Goal: Task Accomplishment & Management: Use online tool/utility

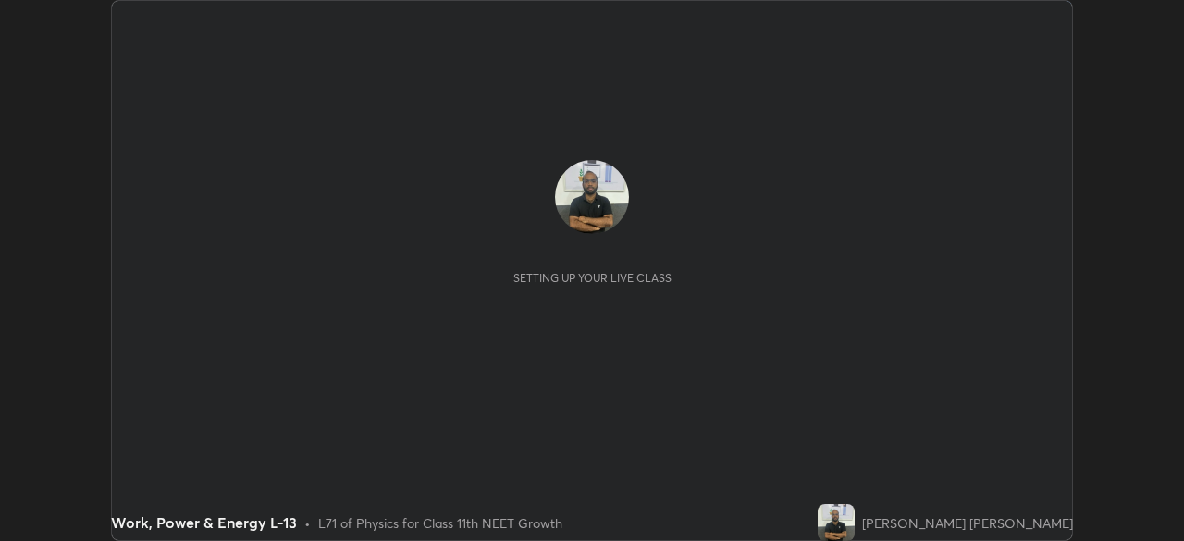
scroll to position [541, 1184]
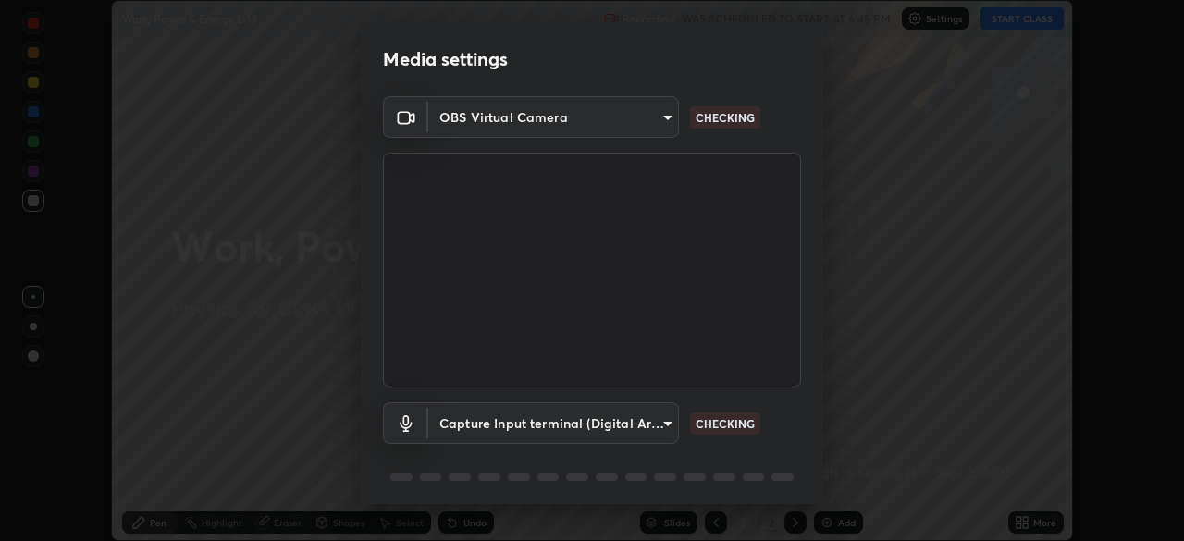
type input "e68af464f7f9ec2662c8dd58f0462b2d9bd4a3adfc91c634b4d9ed550f7d79d6"
type input "4853bebbdd99daa85ec881de7c9270d417bfeaa169075121ed1ad7609d9178ff"
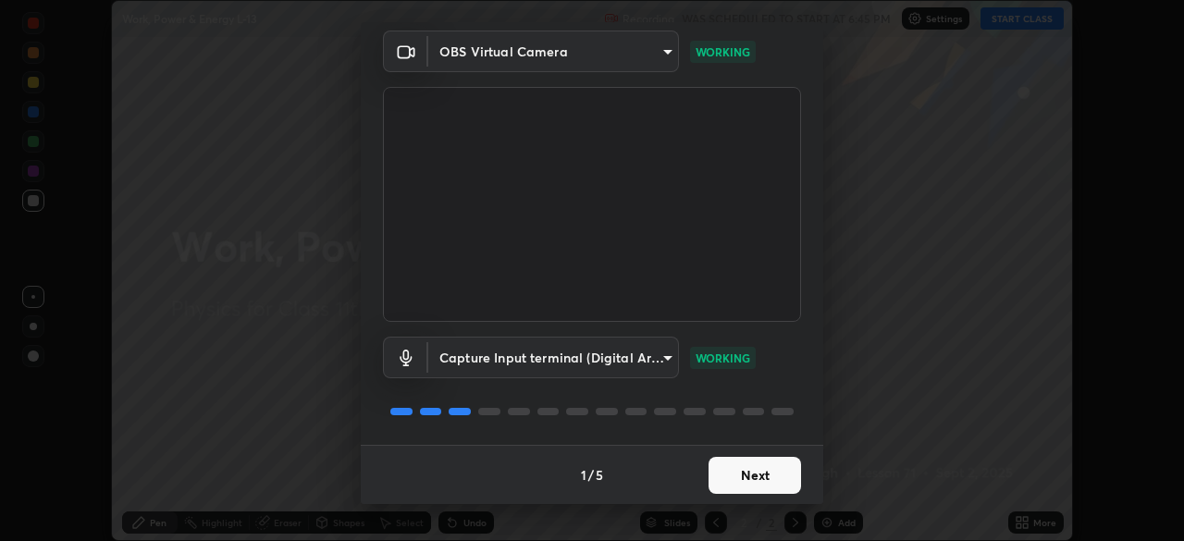
click at [750, 487] on button "Next" at bounding box center [755, 475] width 93 height 37
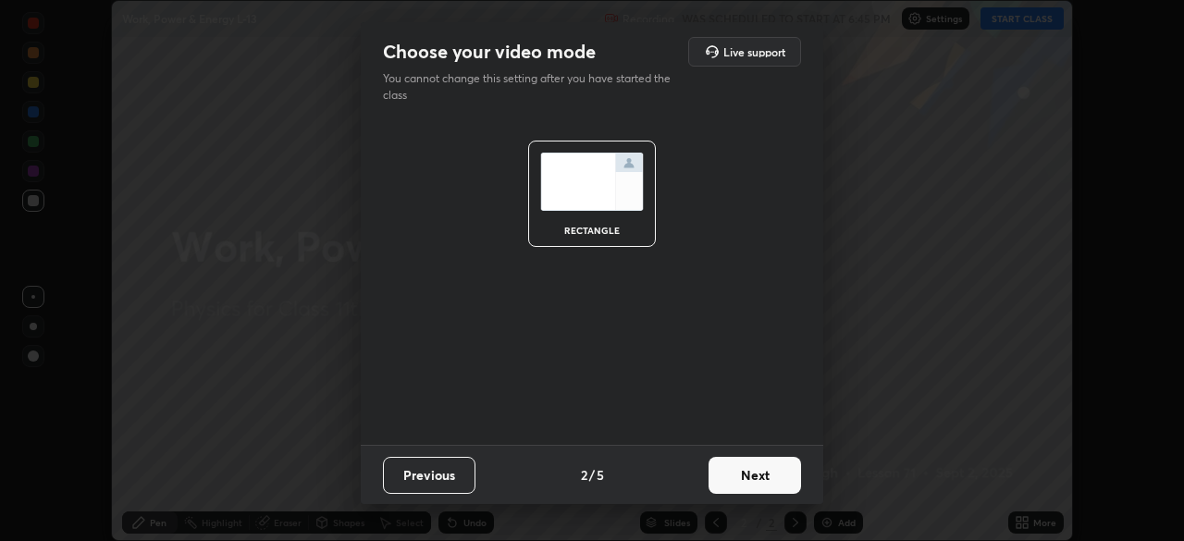
click at [750, 484] on button "Next" at bounding box center [755, 475] width 93 height 37
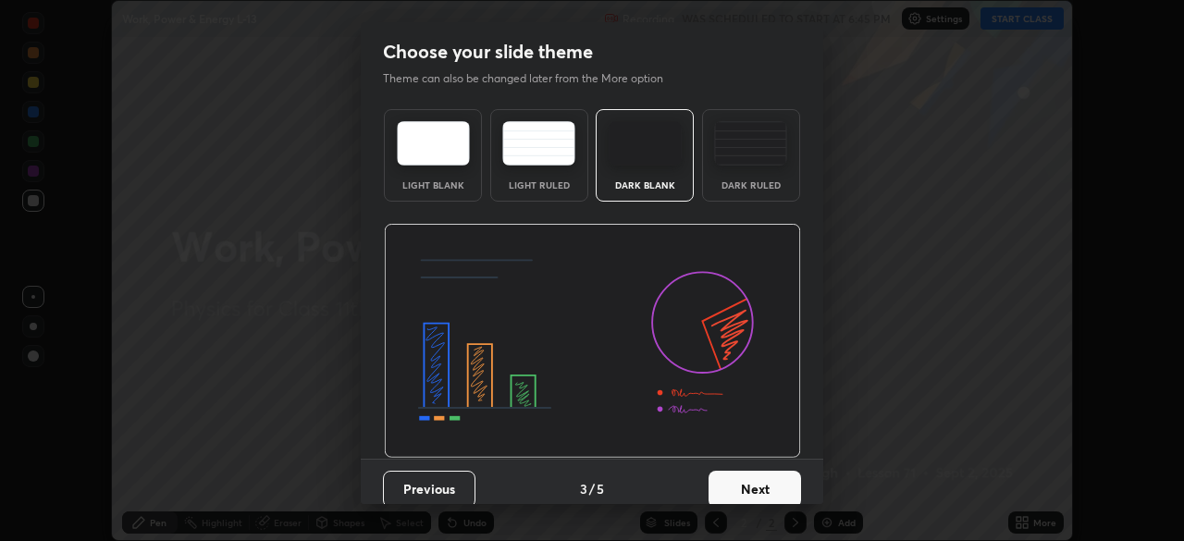
click at [747, 483] on button "Next" at bounding box center [755, 489] width 93 height 37
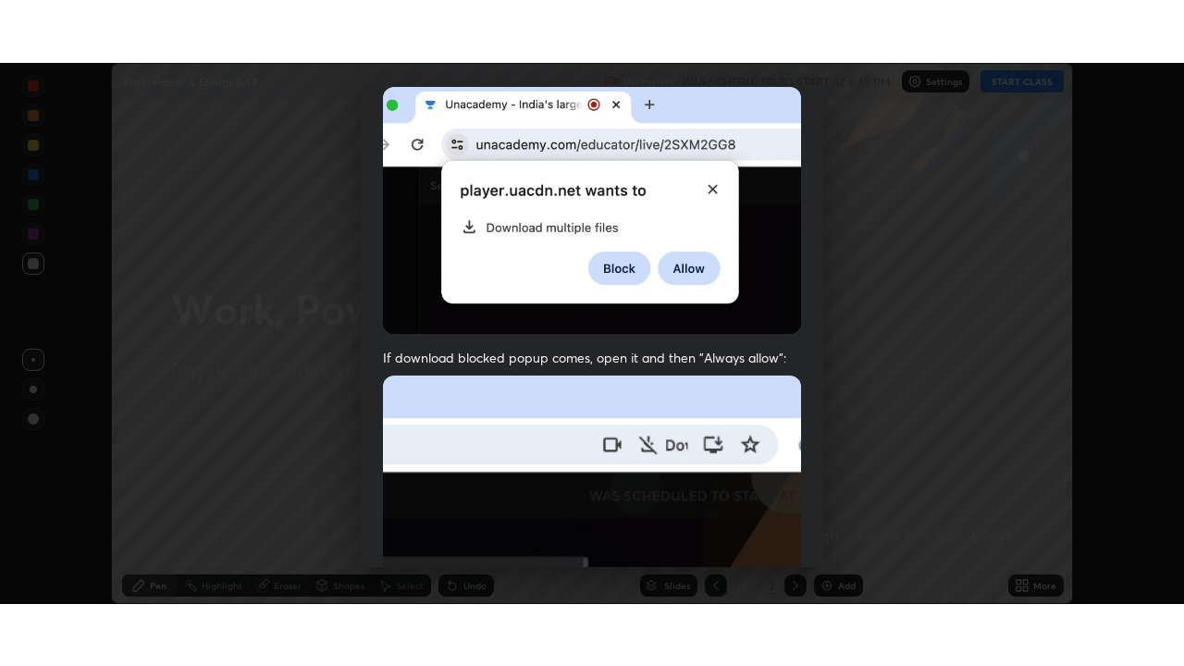
scroll to position [443, 0]
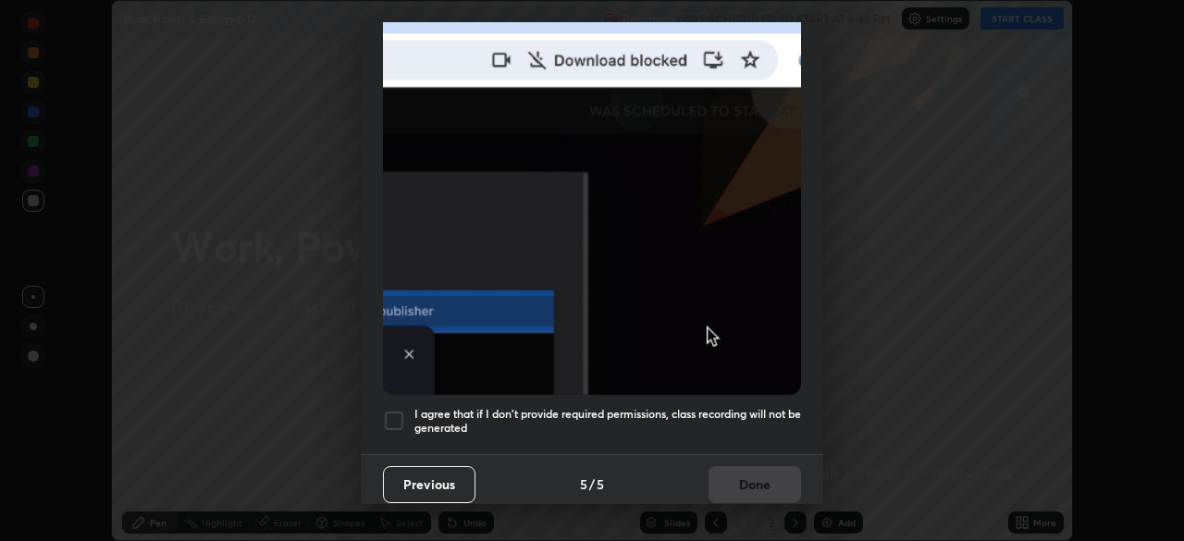
click at [400, 410] on div at bounding box center [394, 421] width 22 height 22
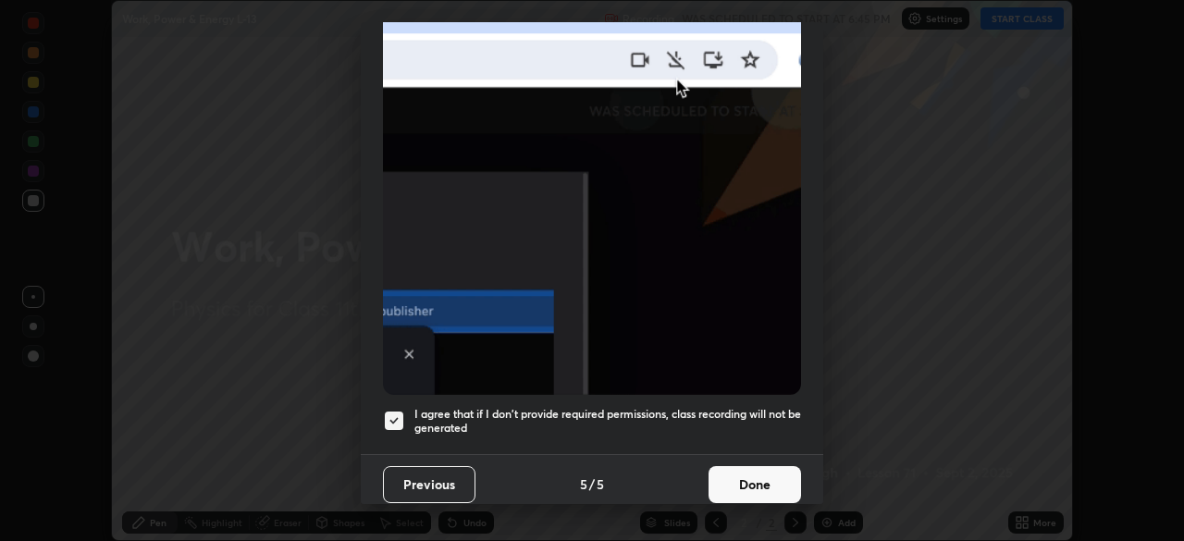
click at [748, 468] on button "Done" at bounding box center [755, 484] width 93 height 37
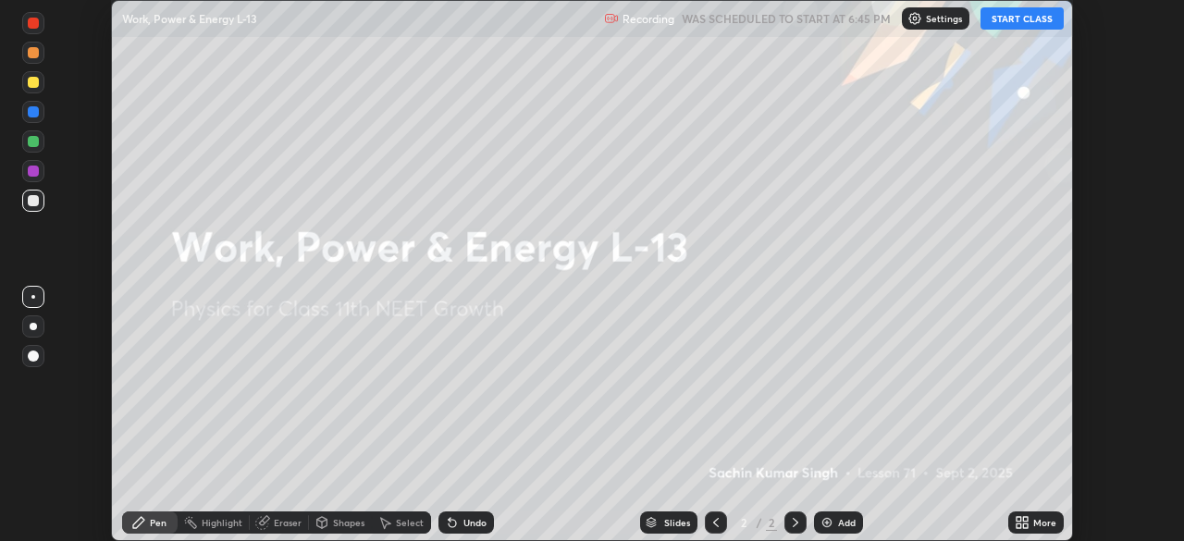
click at [1018, 527] on icon at bounding box center [1019, 526] width 5 height 5
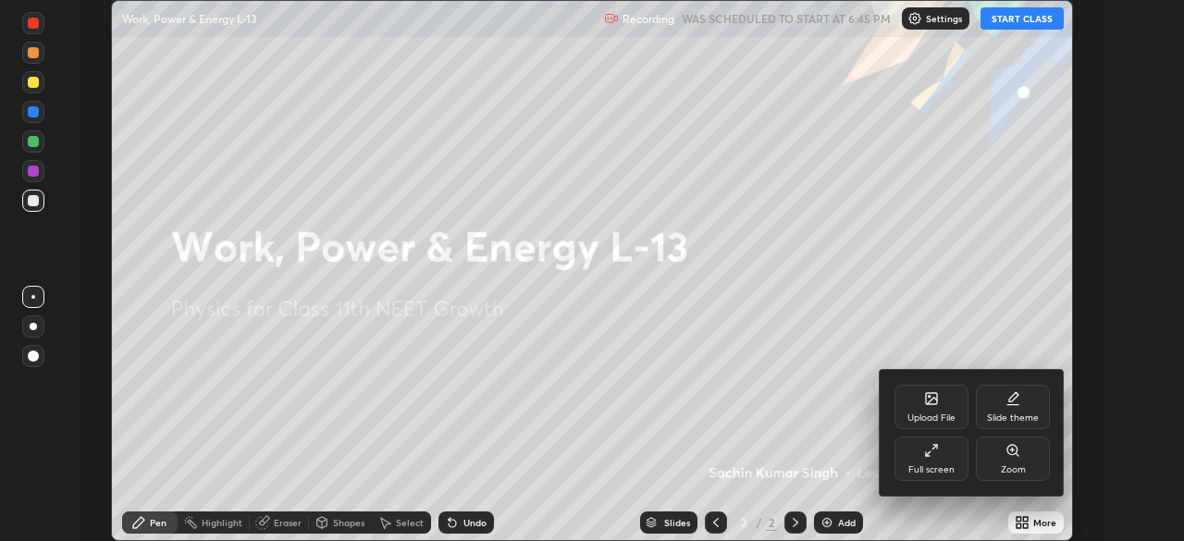
click at [940, 463] on div "Full screen" at bounding box center [932, 459] width 74 height 44
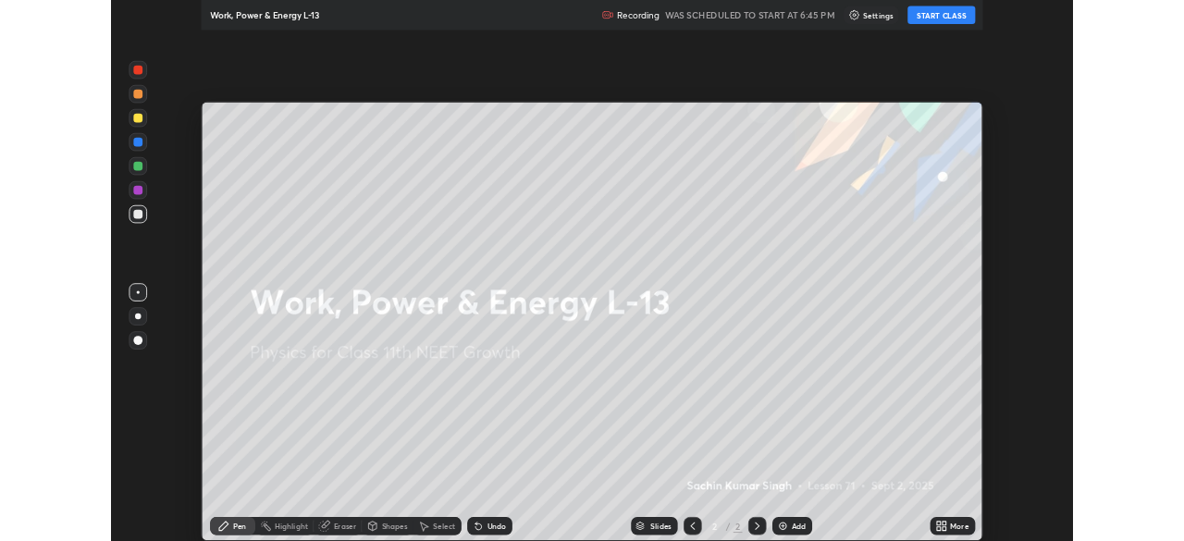
scroll to position [666, 1184]
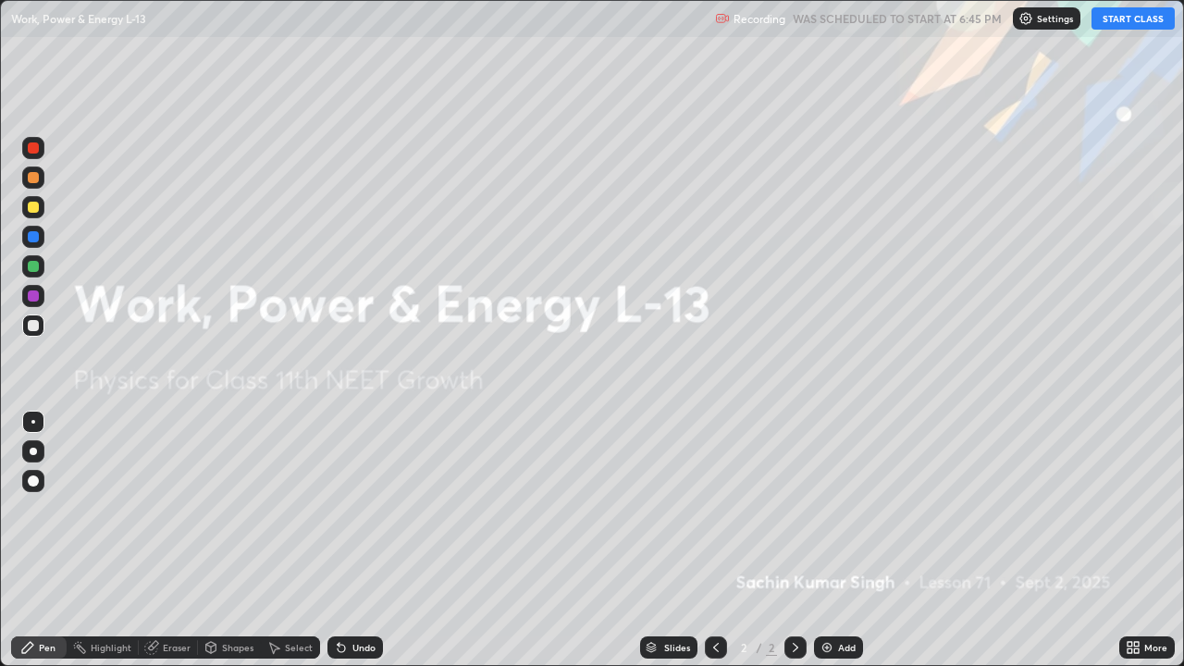
click at [1120, 20] on button "START CLASS" at bounding box center [1133, 18] width 83 height 22
click at [825, 540] on img at bounding box center [827, 647] width 15 height 15
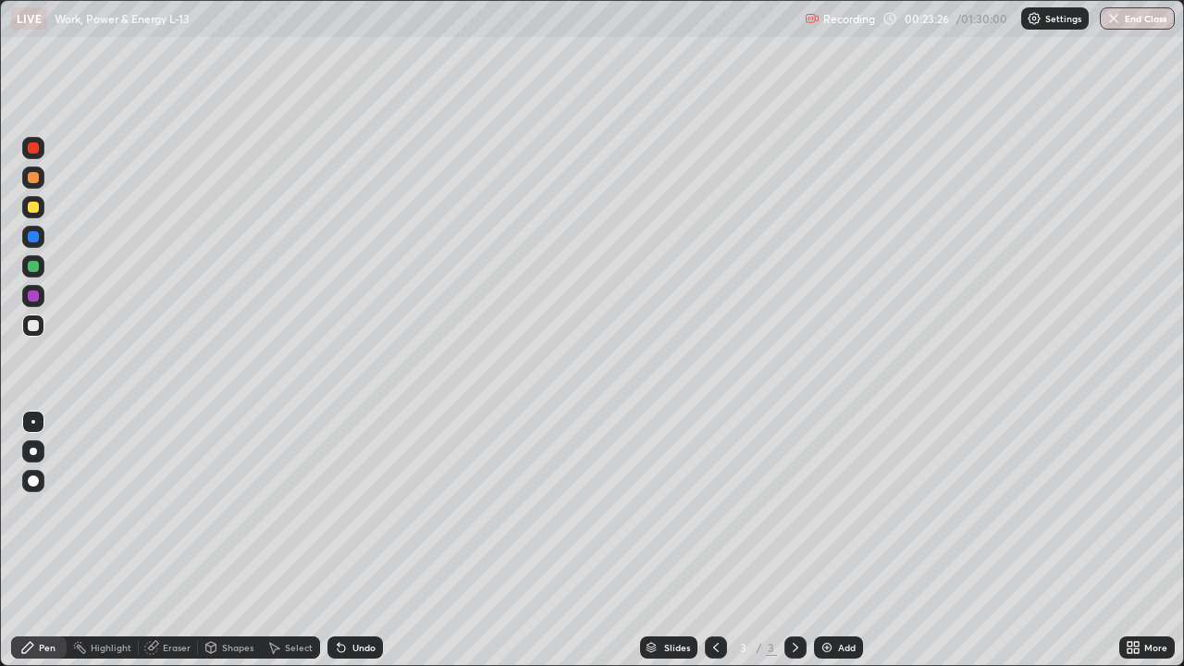
click at [827, 540] on img at bounding box center [827, 647] width 15 height 15
click at [225, 540] on div "Shapes" at bounding box center [237, 647] width 31 height 9
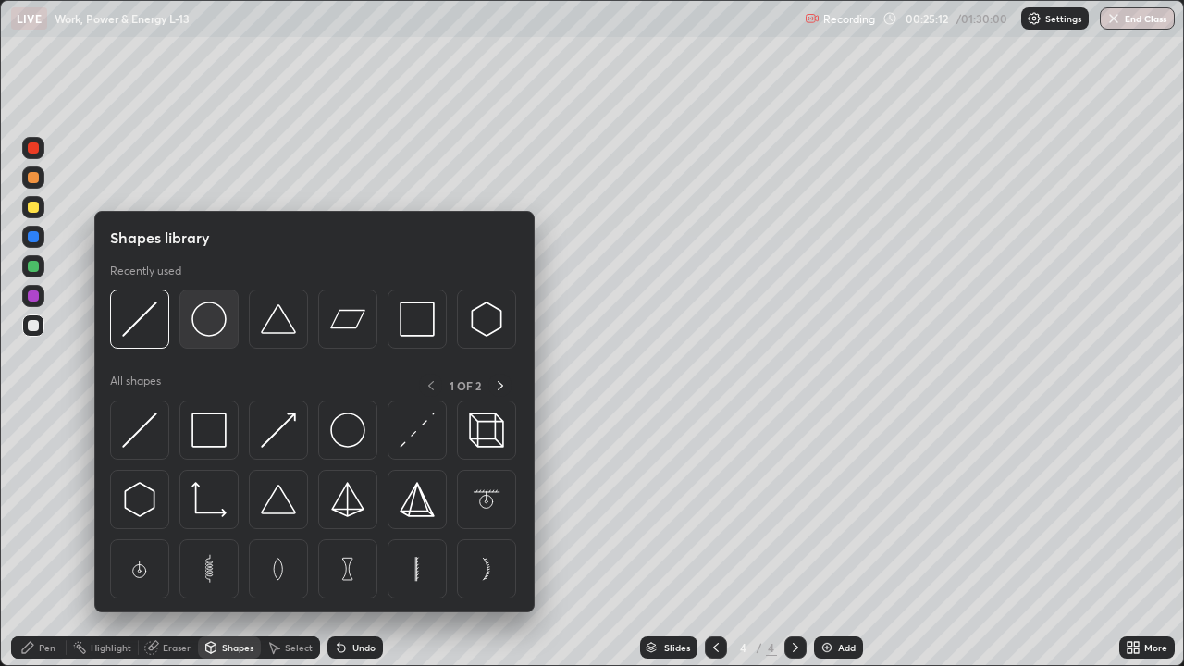
click at [205, 319] on img at bounding box center [209, 319] width 35 height 35
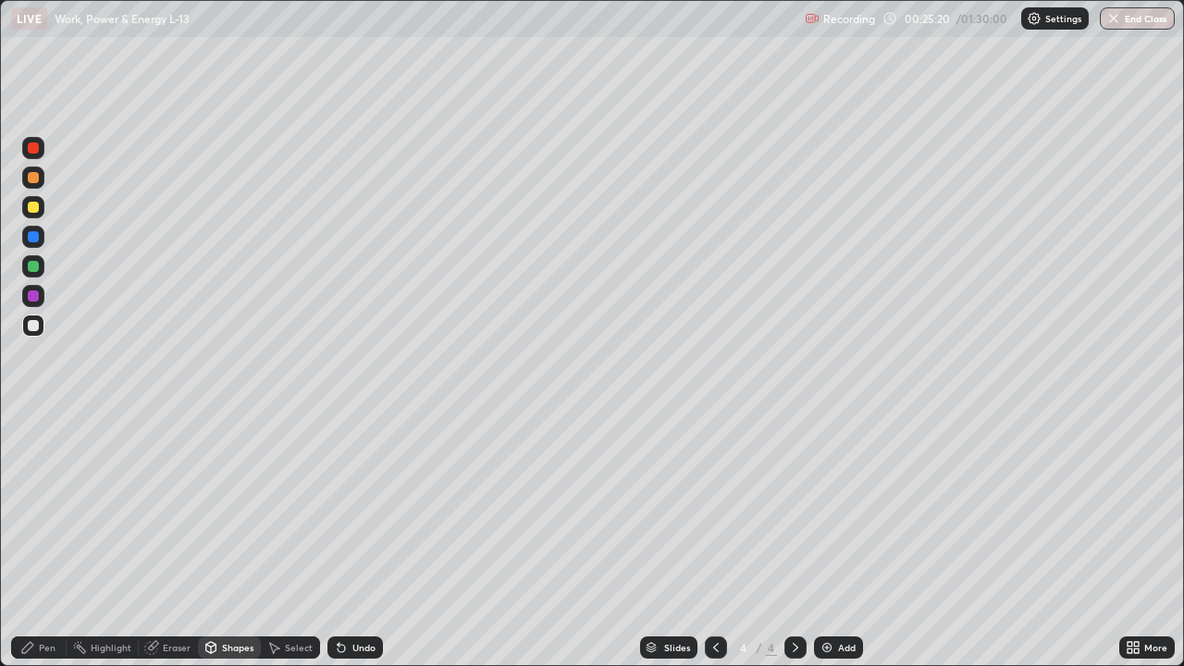
click at [49, 540] on div "Pen" at bounding box center [47, 647] width 17 height 9
click at [34, 208] on div at bounding box center [33, 207] width 11 height 11
click at [180, 540] on div "Eraser" at bounding box center [177, 647] width 28 height 9
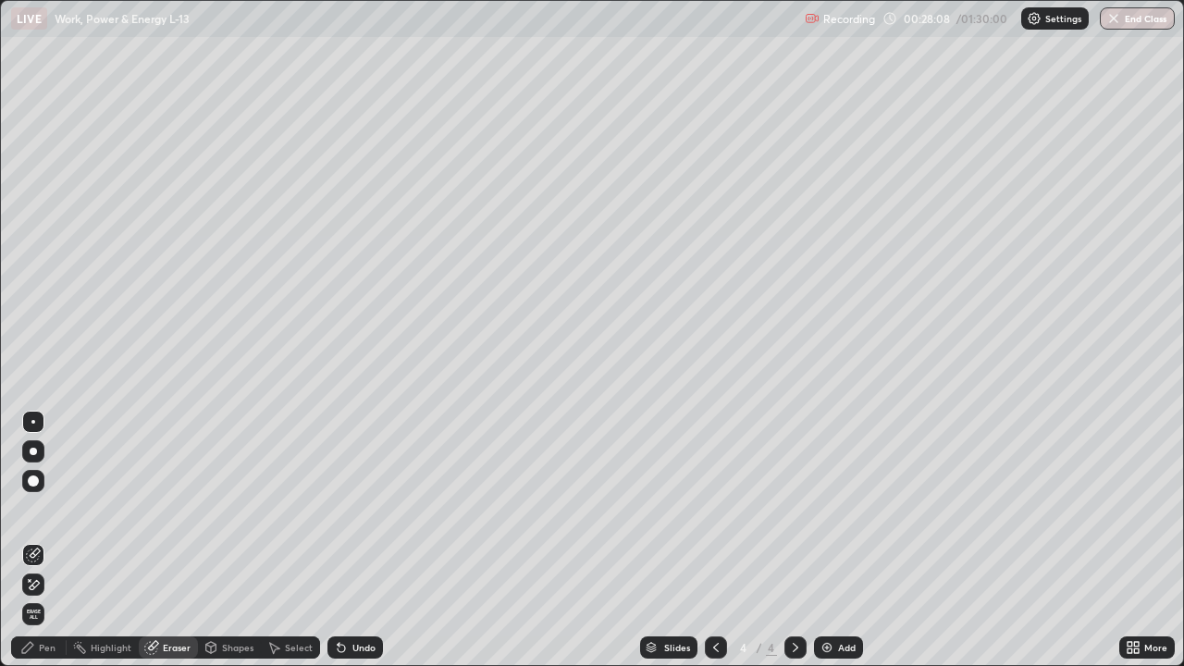
click at [48, 540] on div "Pen" at bounding box center [47, 647] width 17 height 9
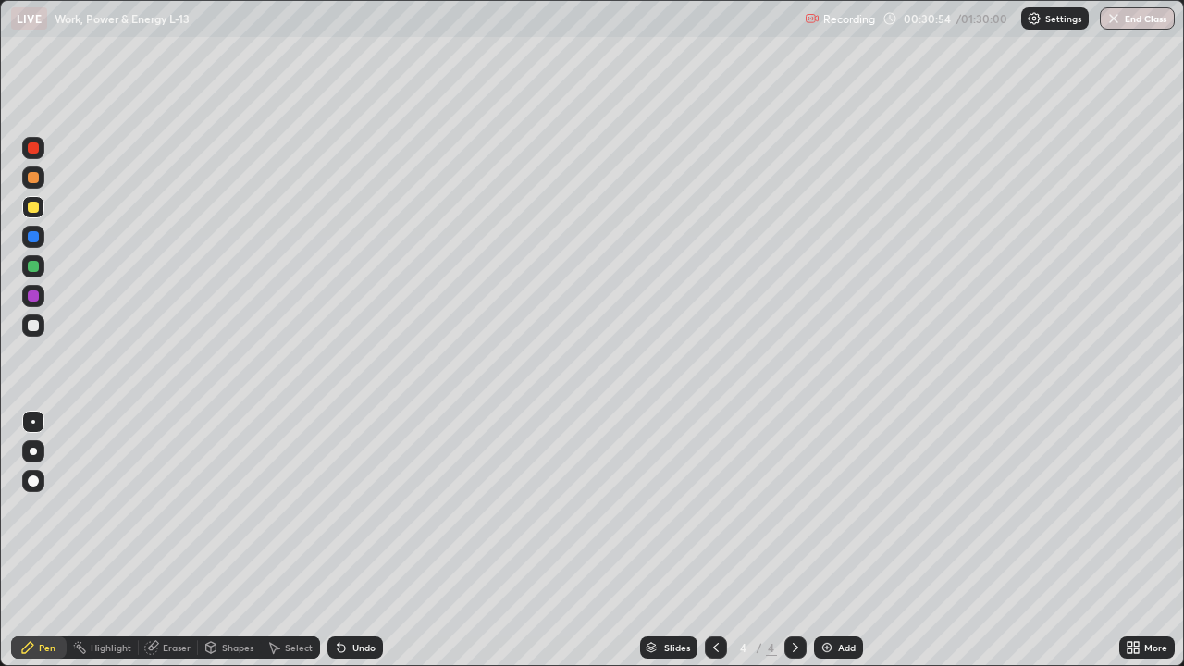
click at [231, 540] on div "Shapes" at bounding box center [237, 647] width 31 height 9
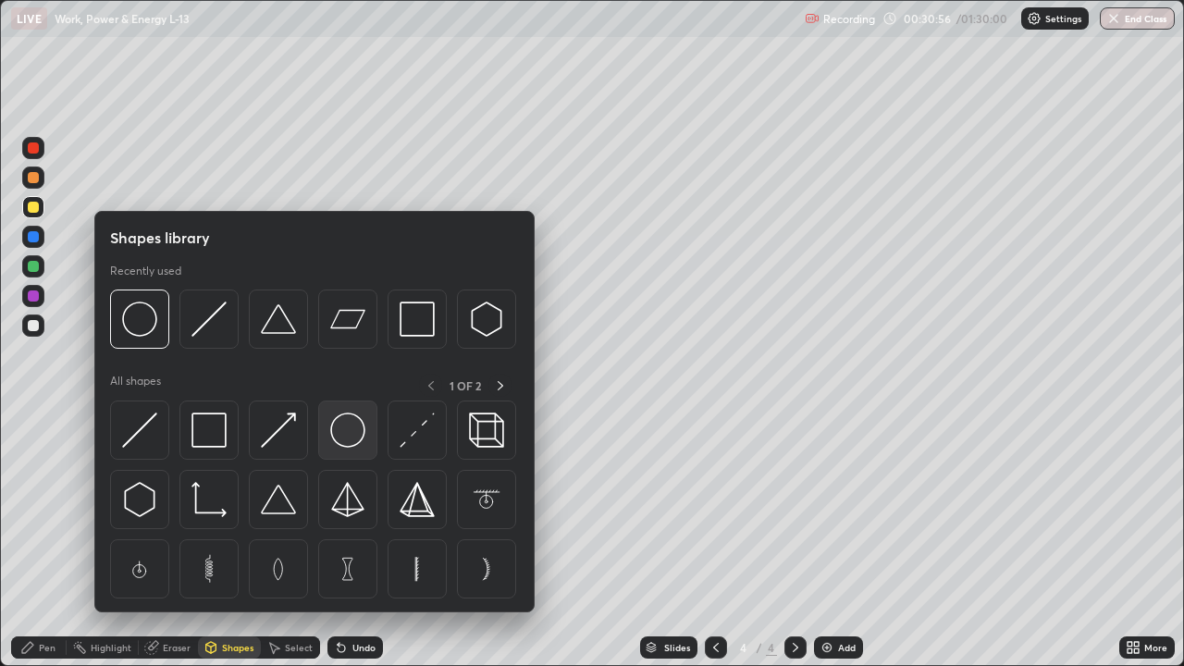
click at [345, 428] on img at bounding box center [347, 430] width 35 height 35
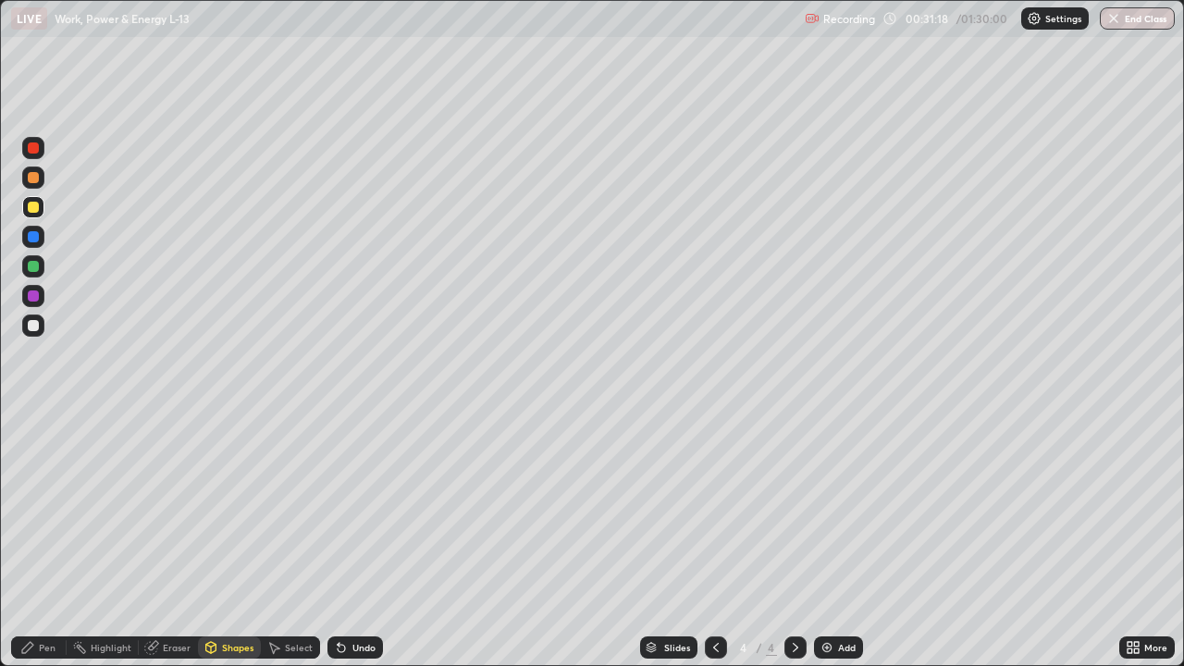
click at [45, 540] on div "Pen" at bounding box center [47, 647] width 17 height 9
click at [35, 323] on div at bounding box center [33, 325] width 11 height 11
click at [832, 540] on img at bounding box center [827, 647] width 15 height 15
click at [32, 210] on div at bounding box center [33, 207] width 11 height 11
click at [830, 540] on img at bounding box center [827, 647] width 15 height 15
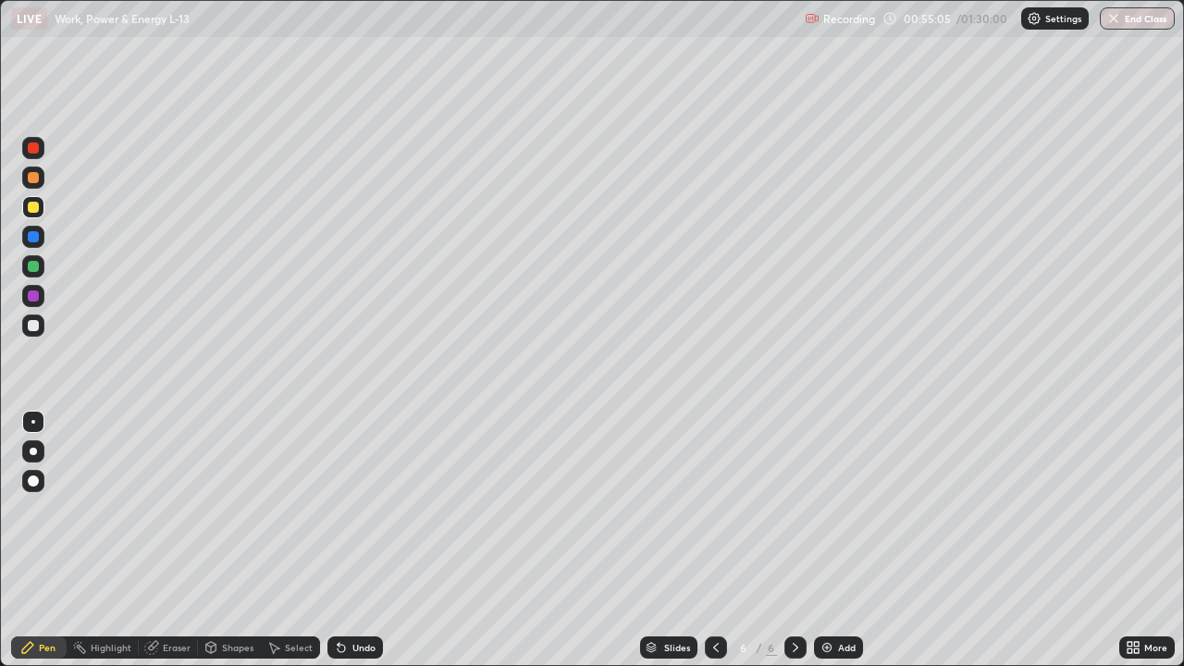
click at [182, 540] on div "Eraser" at bounding box center [177, 647] width 28 height 9
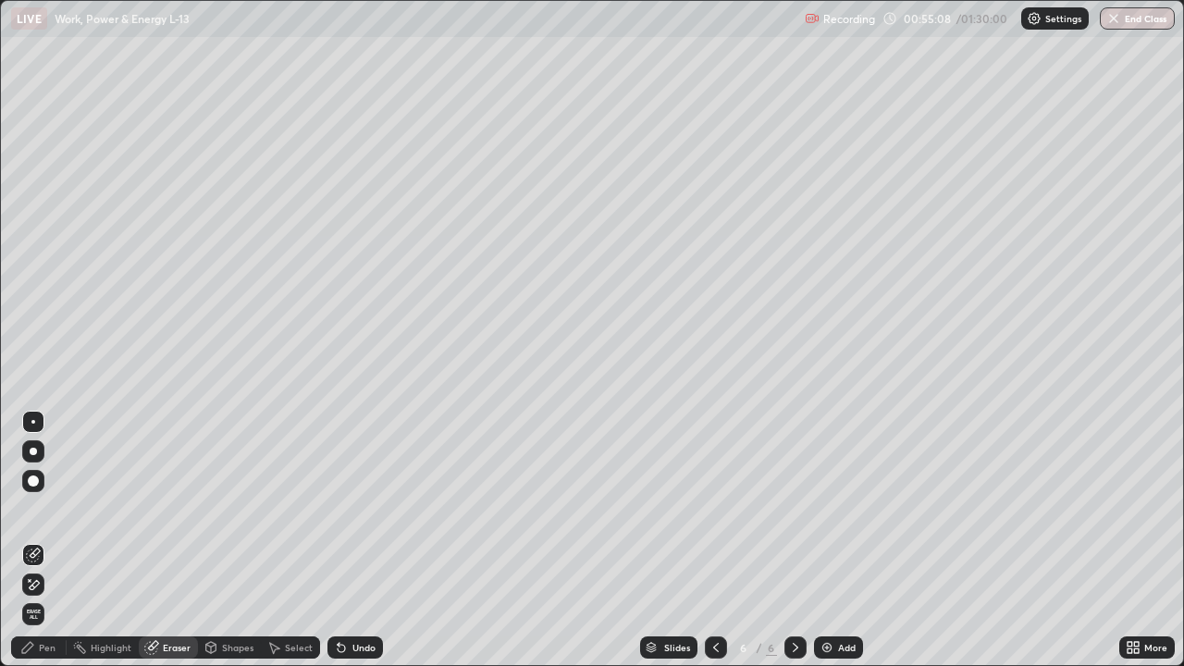
click at [51, 540] on div "Pen" at bounding box center [47, 647] width 17 height 9
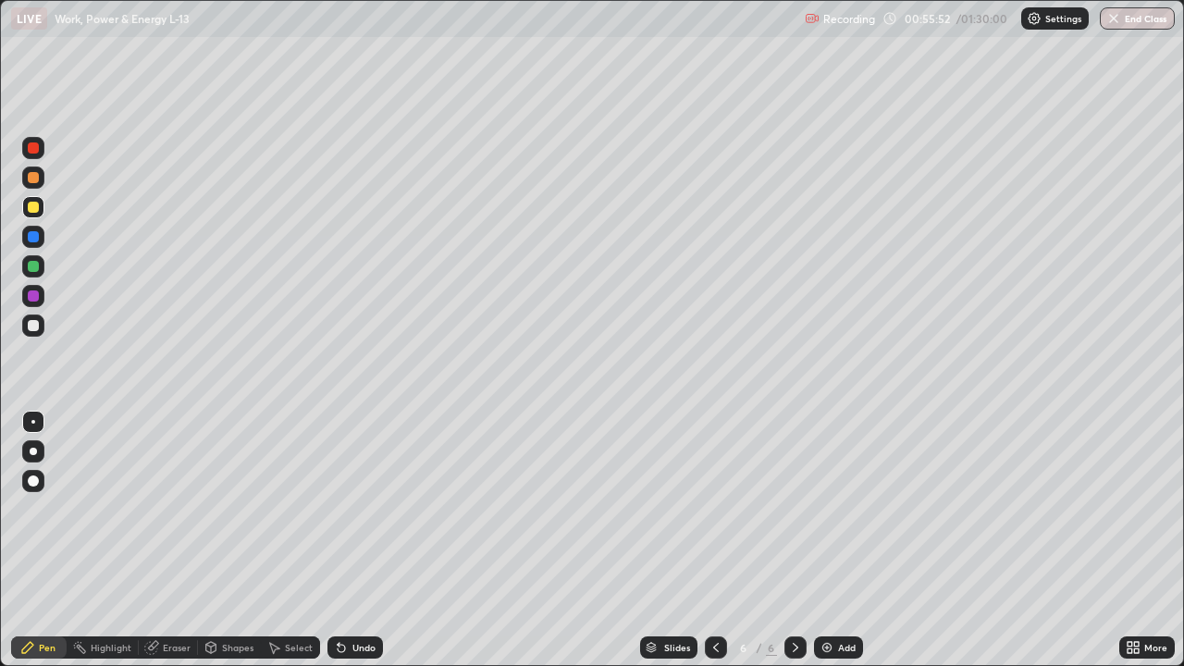
click at [234, 540] on div "Shapes" at bounding box center [237, 647] width 31 height 9
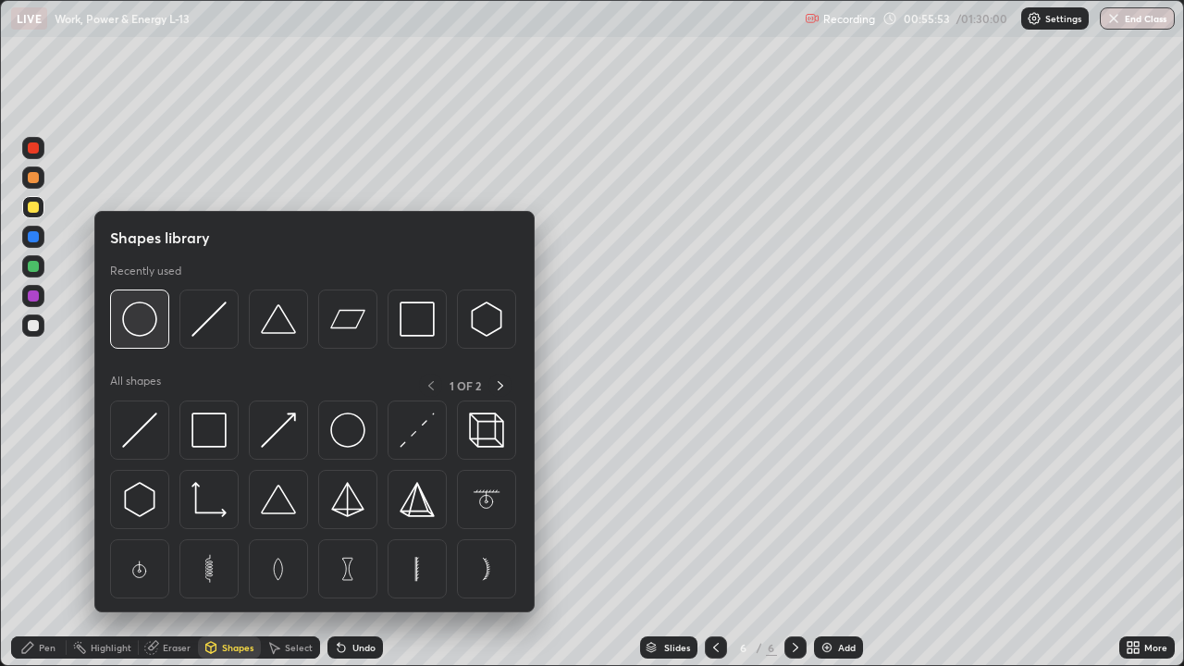
click at [144, 320] on img at bounding box center [139, 319] width 35 height 35
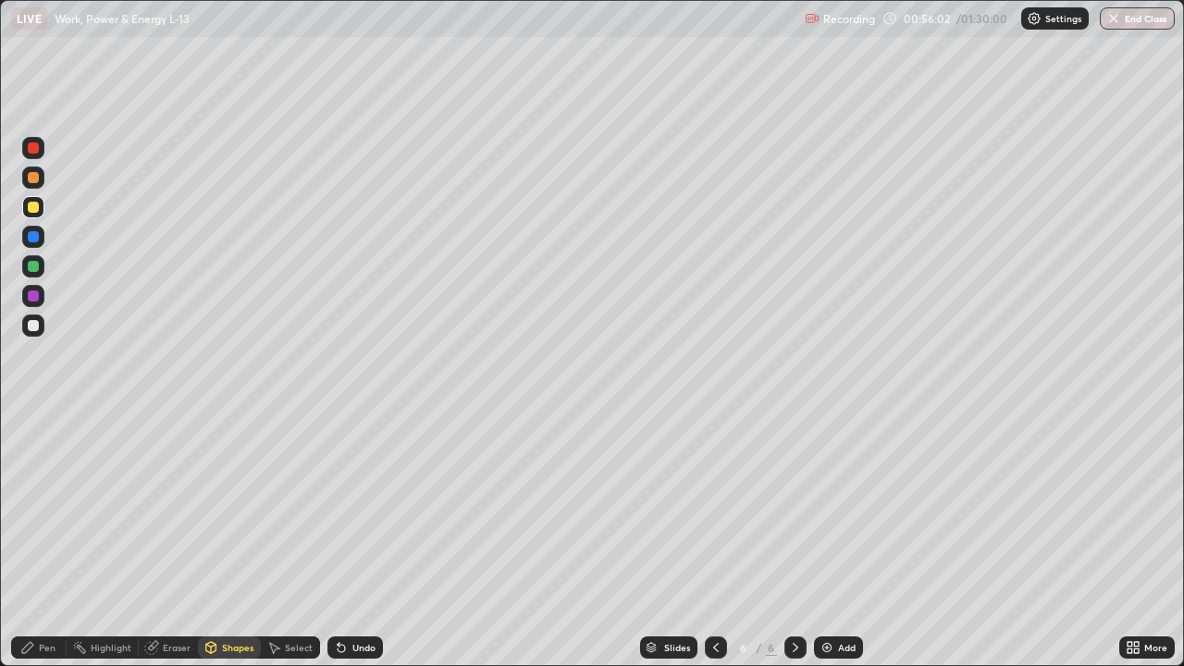
click at [29, 330] on div at bounding box center [33, 326] width 22 height 22
click at [173, 540] on div "Eraser" at bounding box center [177, 647] width 28 height 9
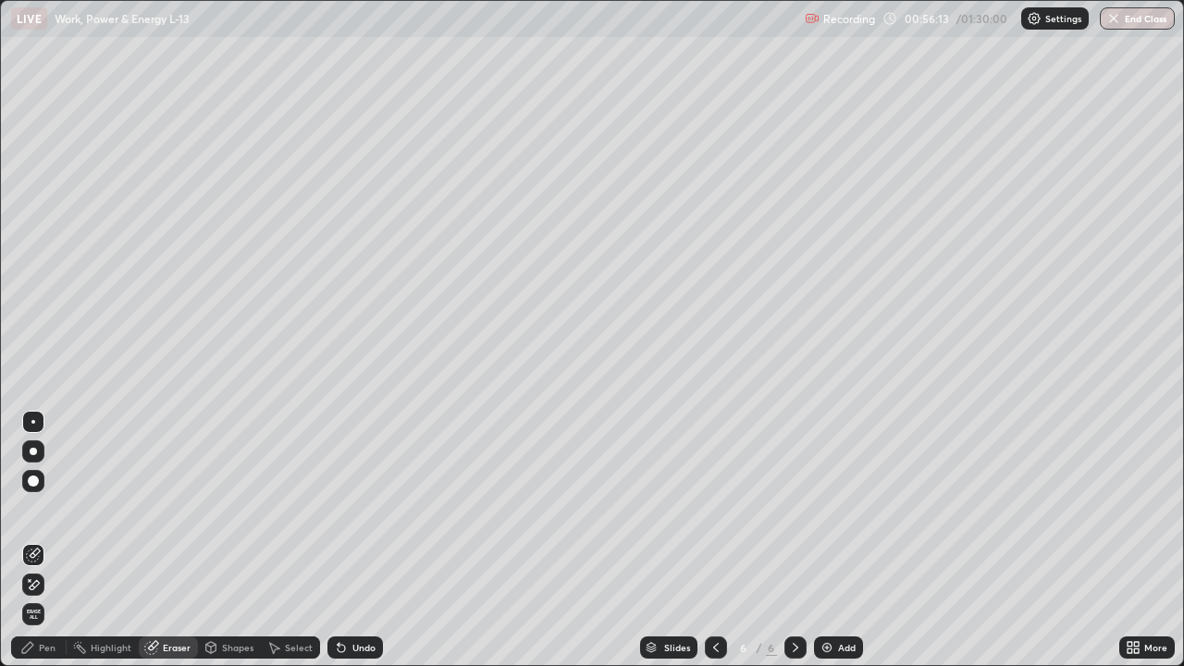
click at [44, 540] on div "Pen" at bounding box center [47, 647] width 17 height 9
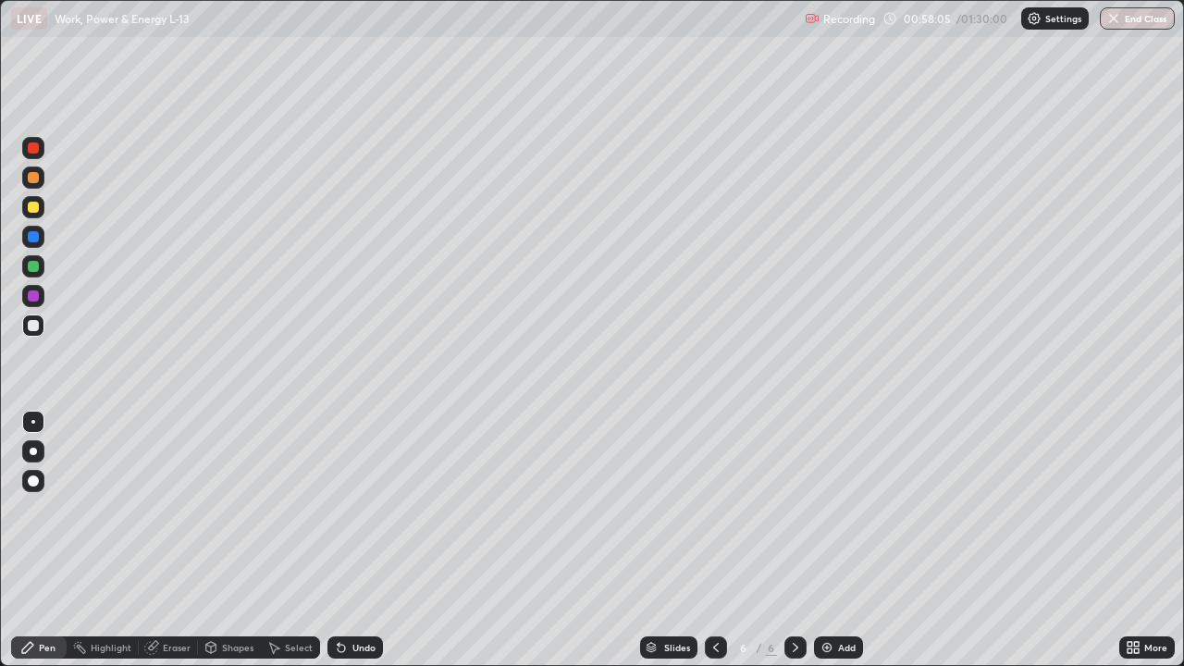
click at [176, 540] on div "Eraser" at bounding box center [177, 647] width 28 height 9
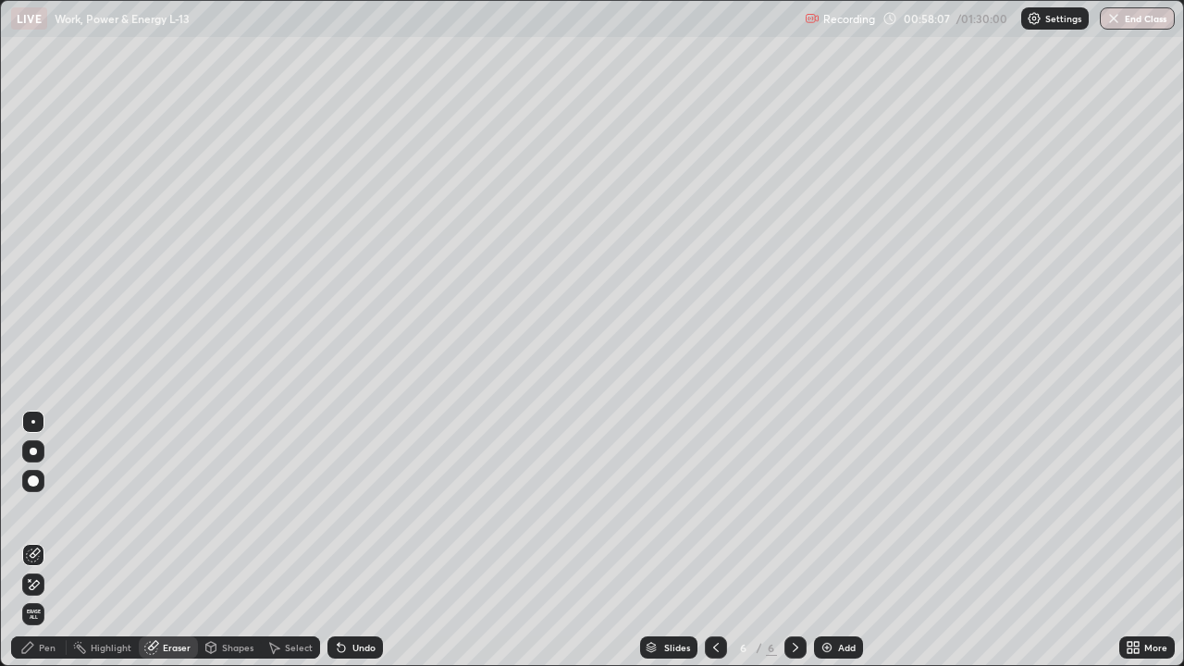
click at [55, 540] on div "Pen" at bounding box center [47, 647] width 17 height 9
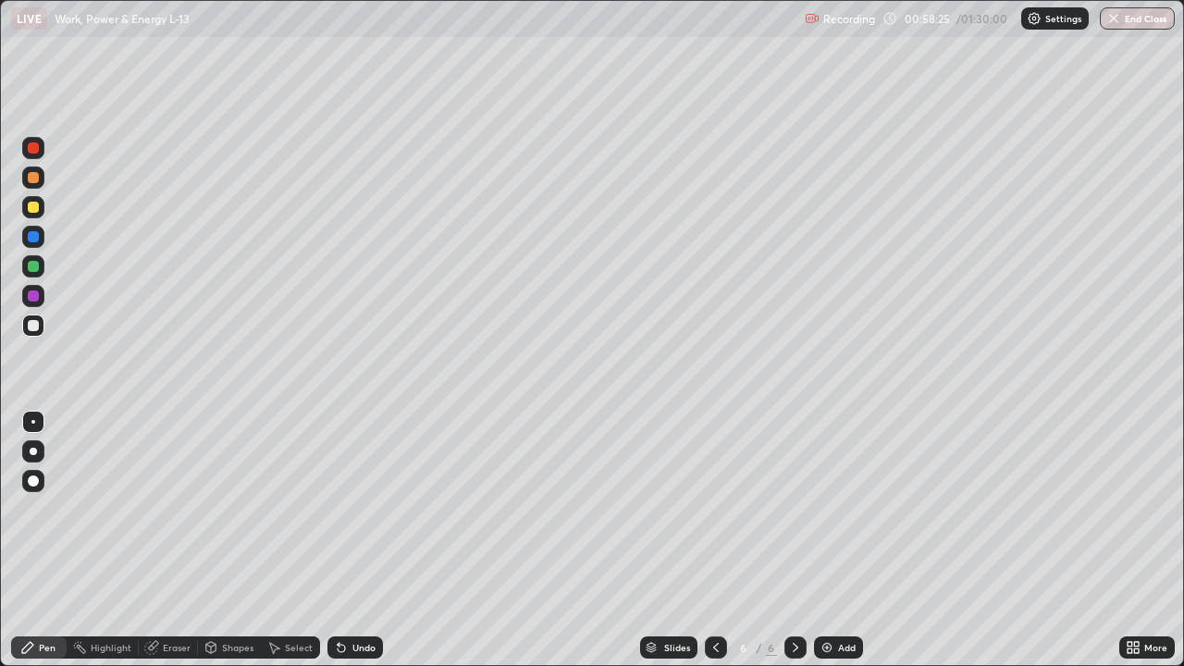
click at [713, 540] on div at bounding box center [716, 648] width 22 height 22
click at [794, 540] on icon at bounding box center [795, 647] width 15 height 15
click at [802, 540] on div at bounding box center [796, 648] width 22 height 22
click at [33, 206] on div at bounding box center [33, 207] width 11 height 11
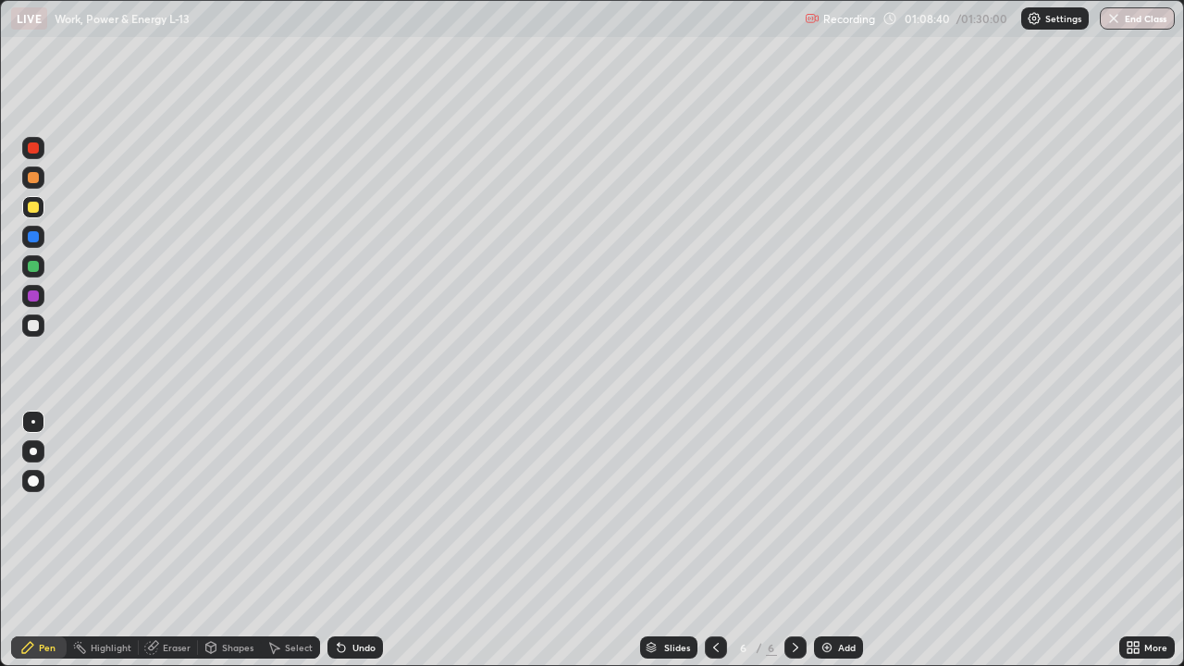
click at [824, 540] on img at bounding box center [827, 647] width 15 height 15
click at [178, 540] on div "Eraser" at bounding box center [177, 647] width 28 height 9
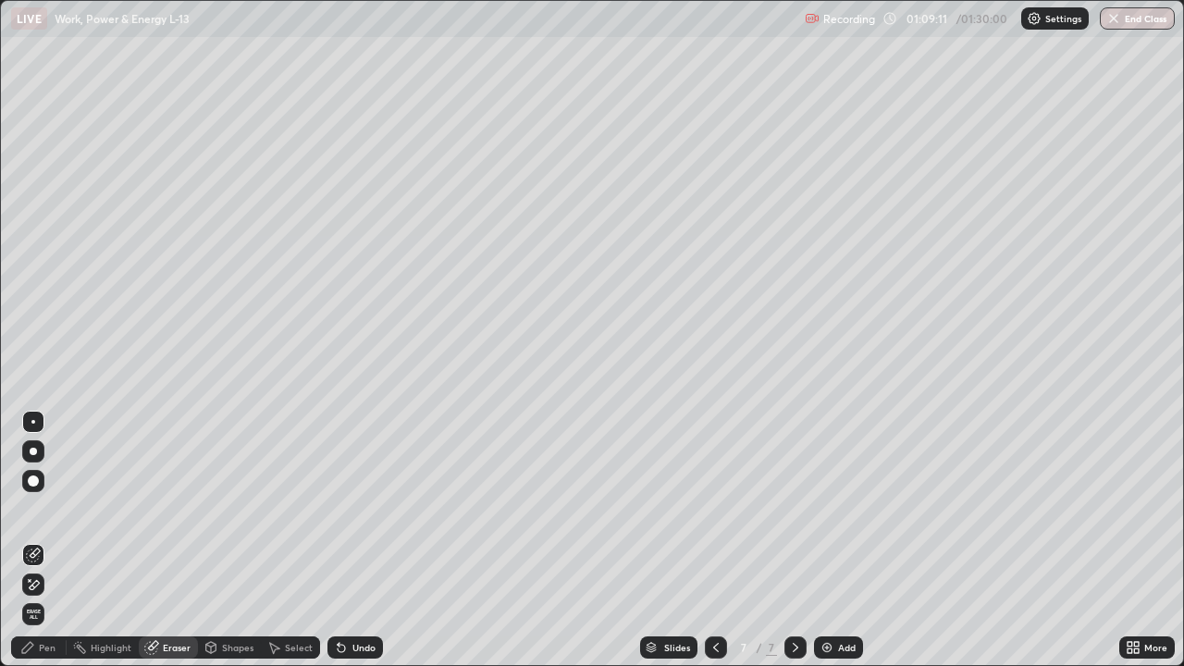
click at [49, 540] on div "Pen" at bounding box center [47, 647] width 17 height 9
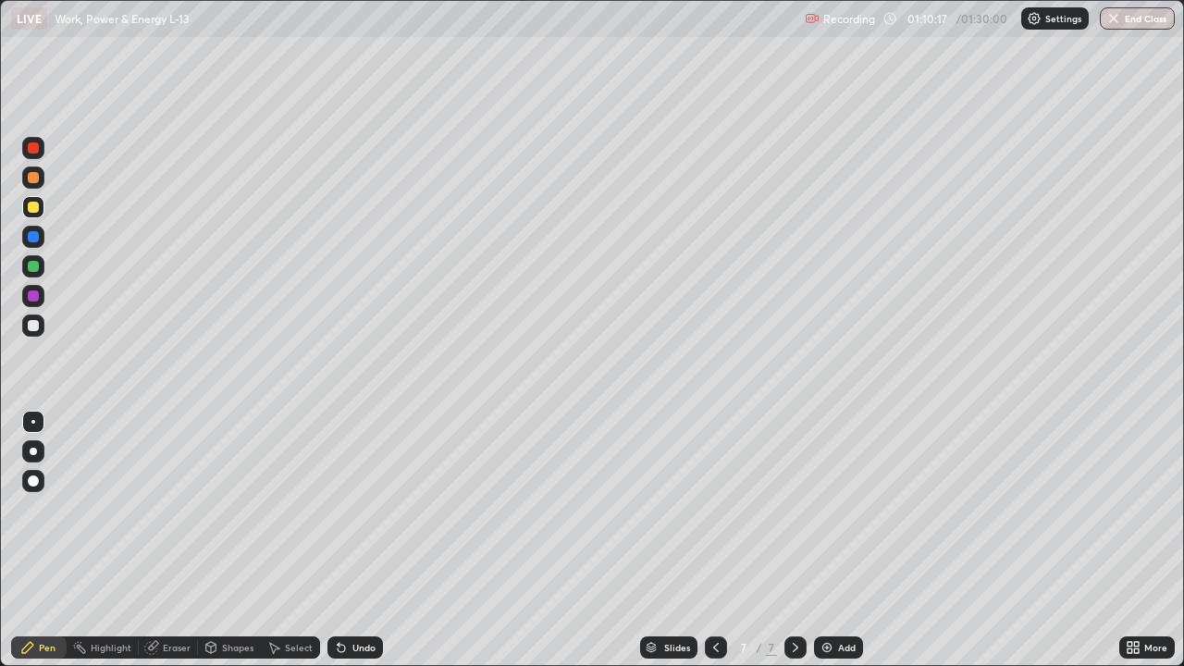
click at [180, 540] on div "Eraser" at bounding box center [177, 647] width 28 height 9
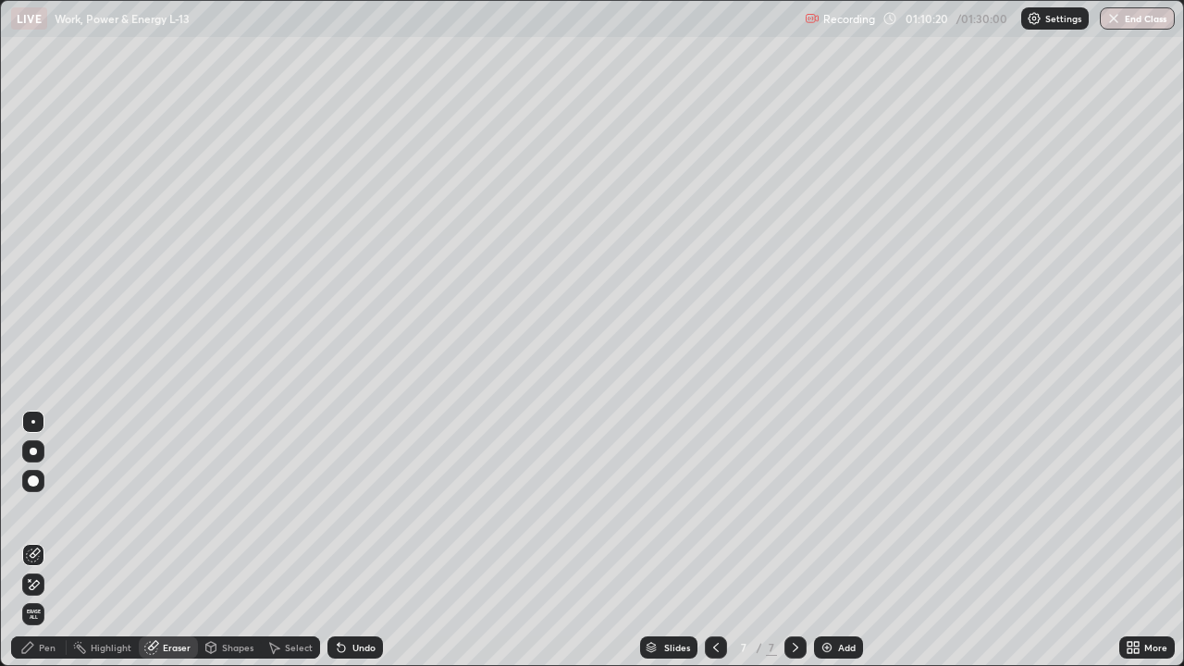
click at [47, 540] on div "Pen" at bounding box center [47, 647] width 17 height 9
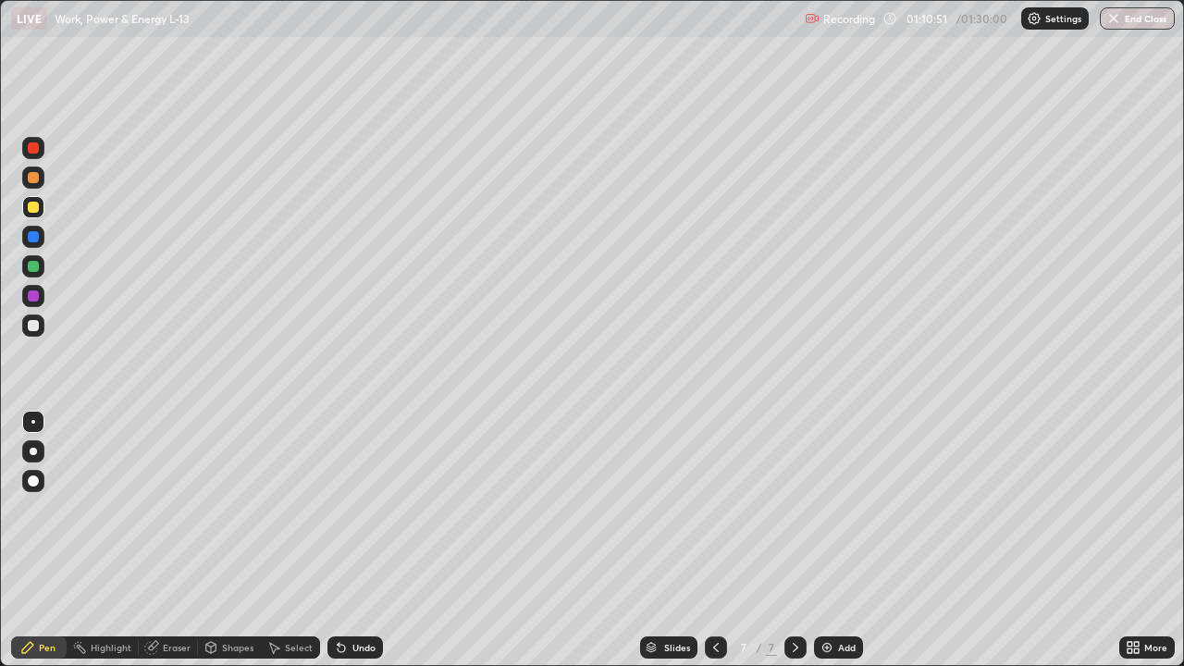
click at [36, 328] on div at bounding box center [33, 325] width 11 height 11
click at [178, 540] on div "Eraser" at bounding box center [177, 647] width 28 height 9
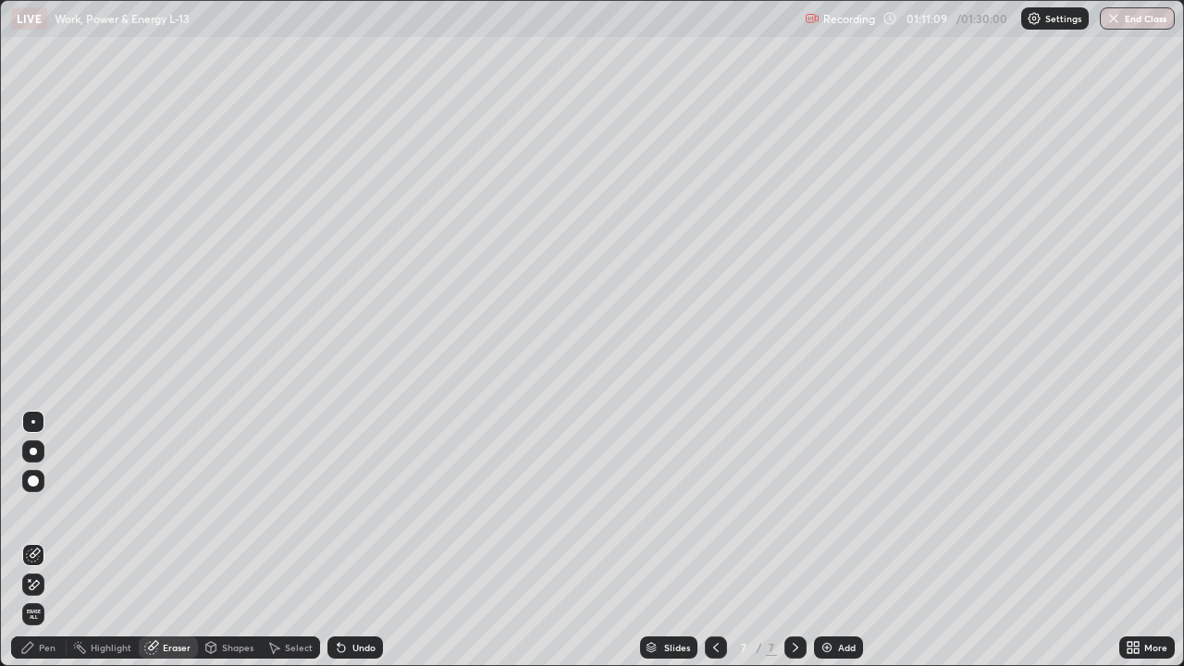
click at [48, 540] on div "Pen" at bounding box center [47, 647] width 17 height 9
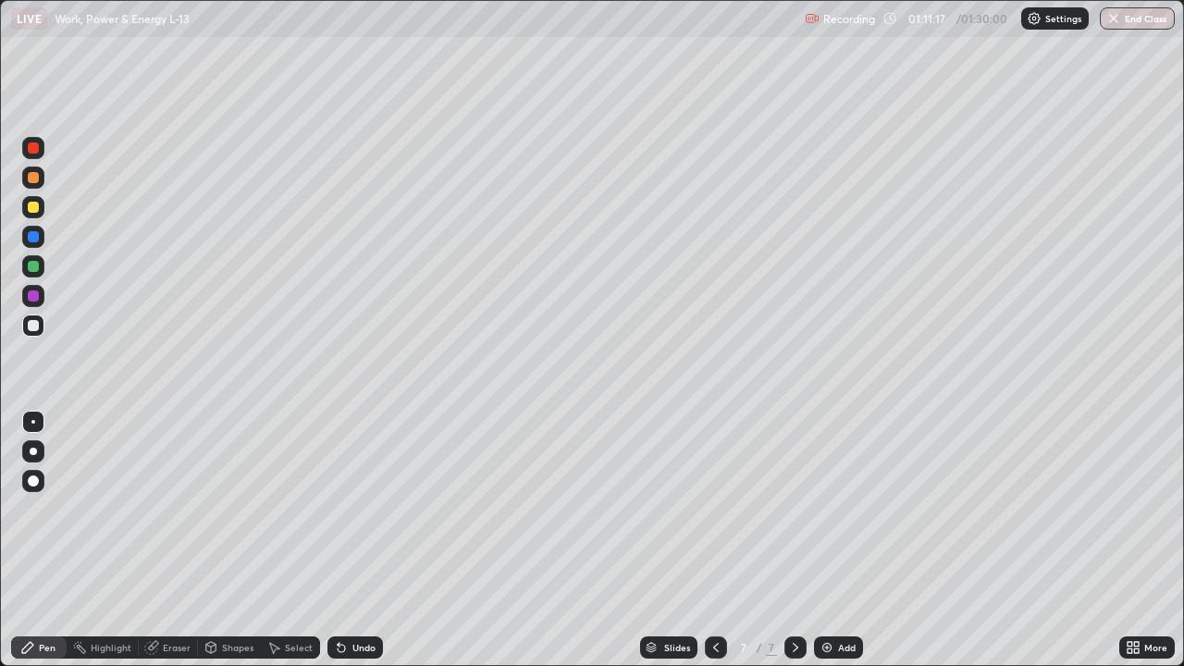
click at [38, 210] on div at bounding box center [33, 207] width 11 height 11
click at [34, 326] on div at bounding box center [33, 325] width 11 height 11
click at [176, 540] on div "Eraser" at bounding box center [177, 647] width 28 height 9
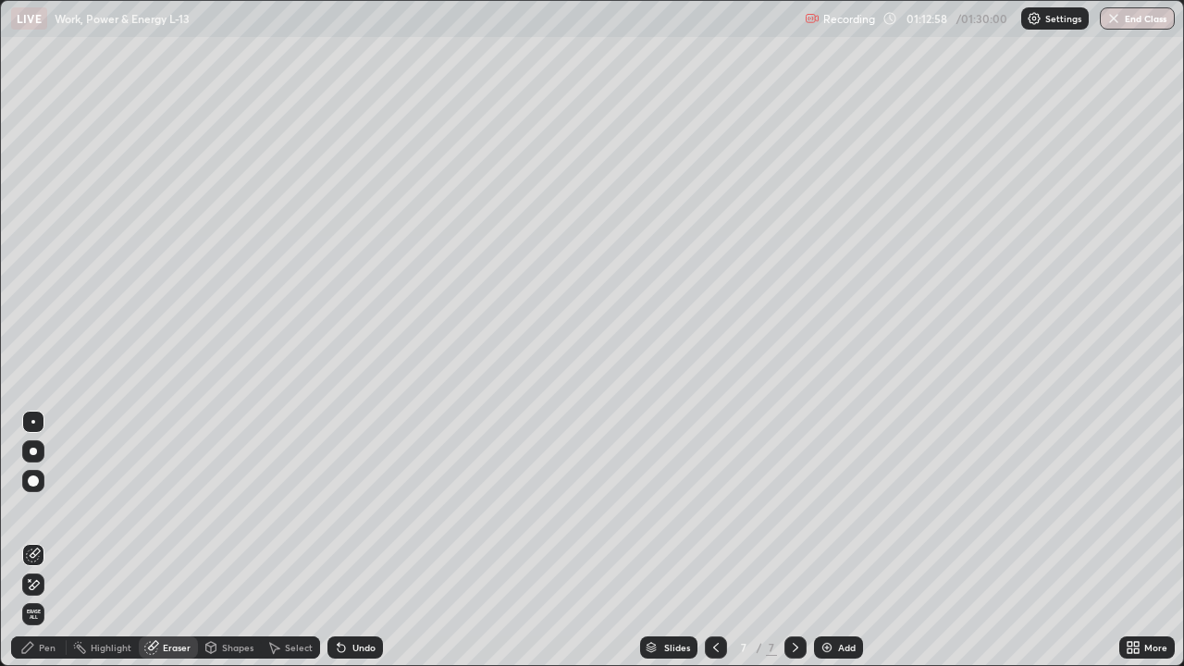
click at [713, 540] on div at bounding box center [716, 648] width 22 height 22
click at [794, 540] on icon at bounding box center [795, 647] width 15 height 15
click at [50, 540] on div "Pen" at bounding box center [39, 648] width 56 height 22
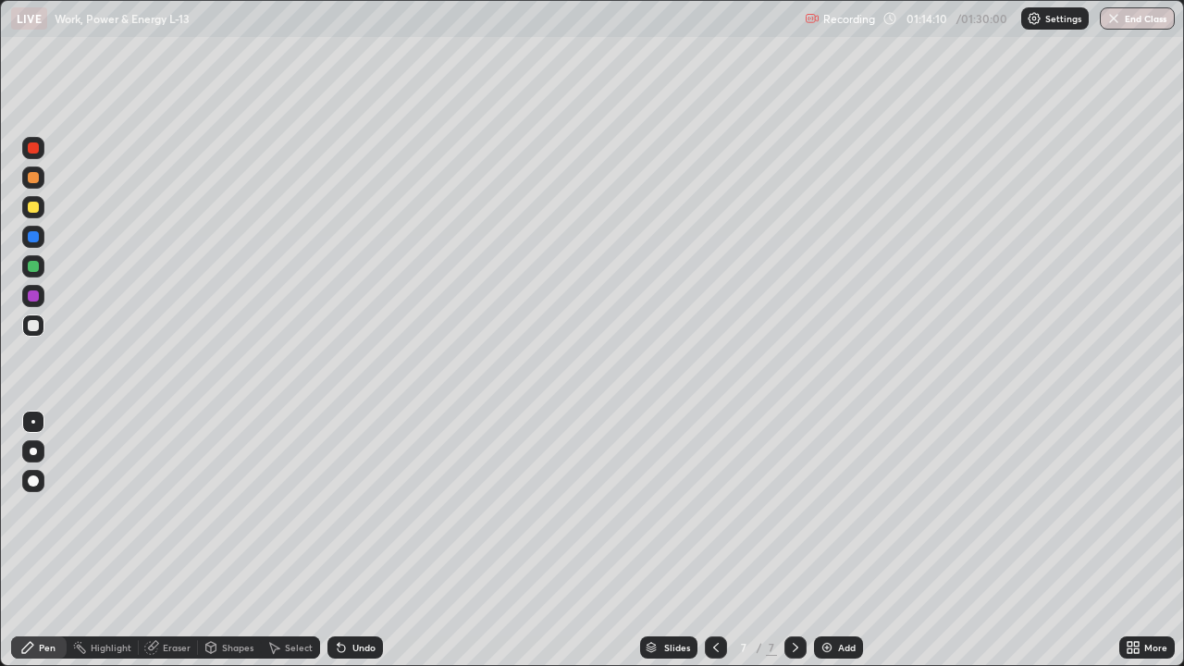
click at [167, 540] on div "Eraser" at bounding box center [177, 647] width 28 height 9
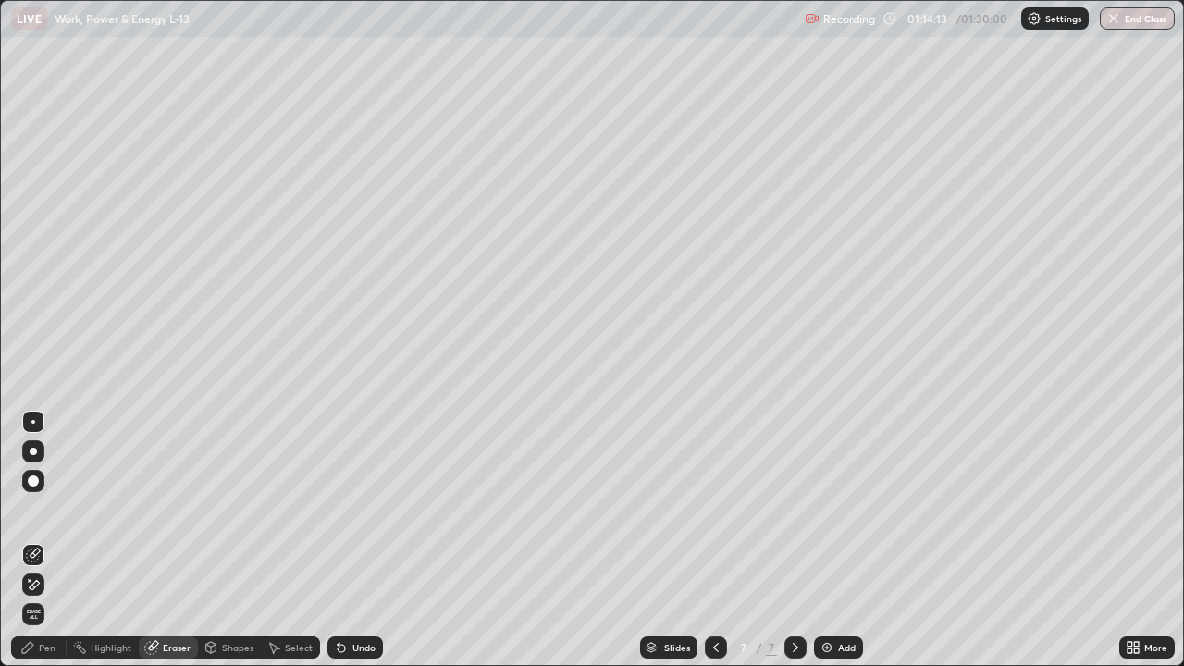
click at [50, 540] on div "Pen" at bounding box center [47, 647] width 17 height 9
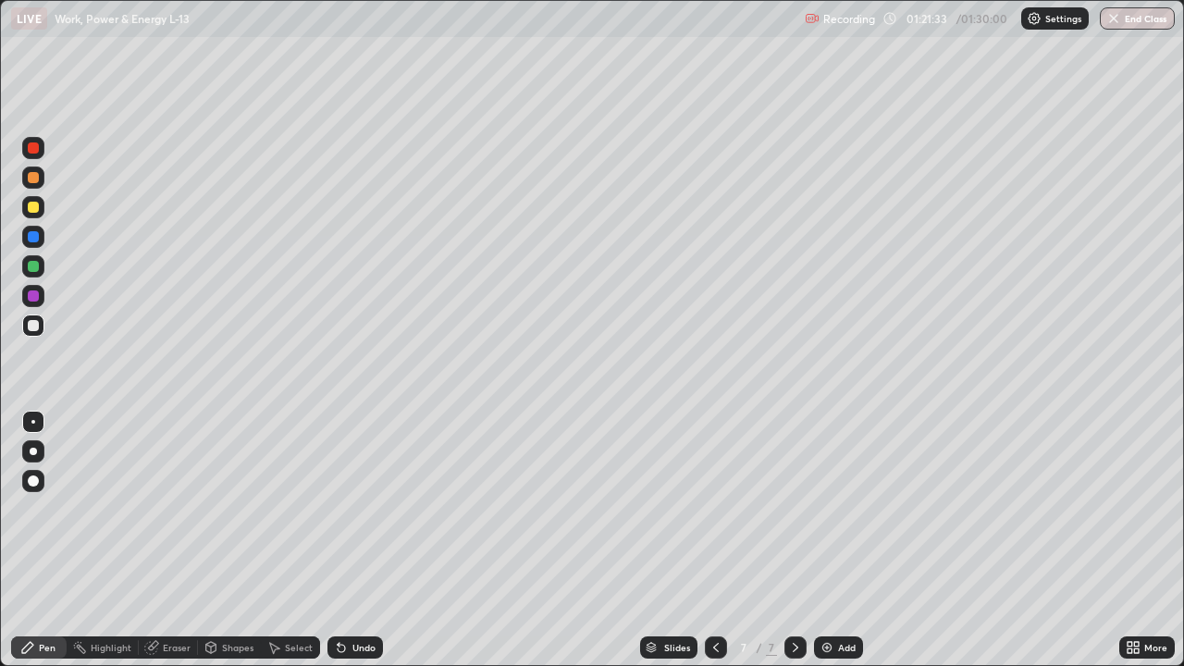
click at [1128, 25] on button "End Class" at bounding box center [1137, 18] width 75 height 22
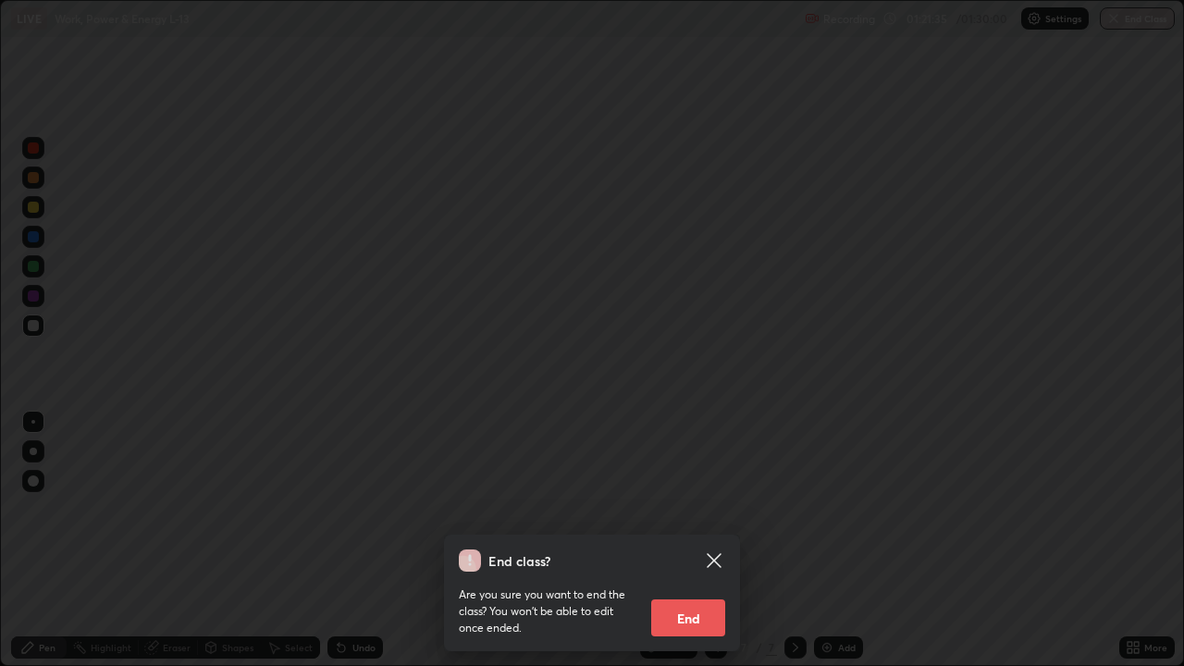
click at [685, 540] on button "End" at bounding box center [688, 618] width 74 height 37
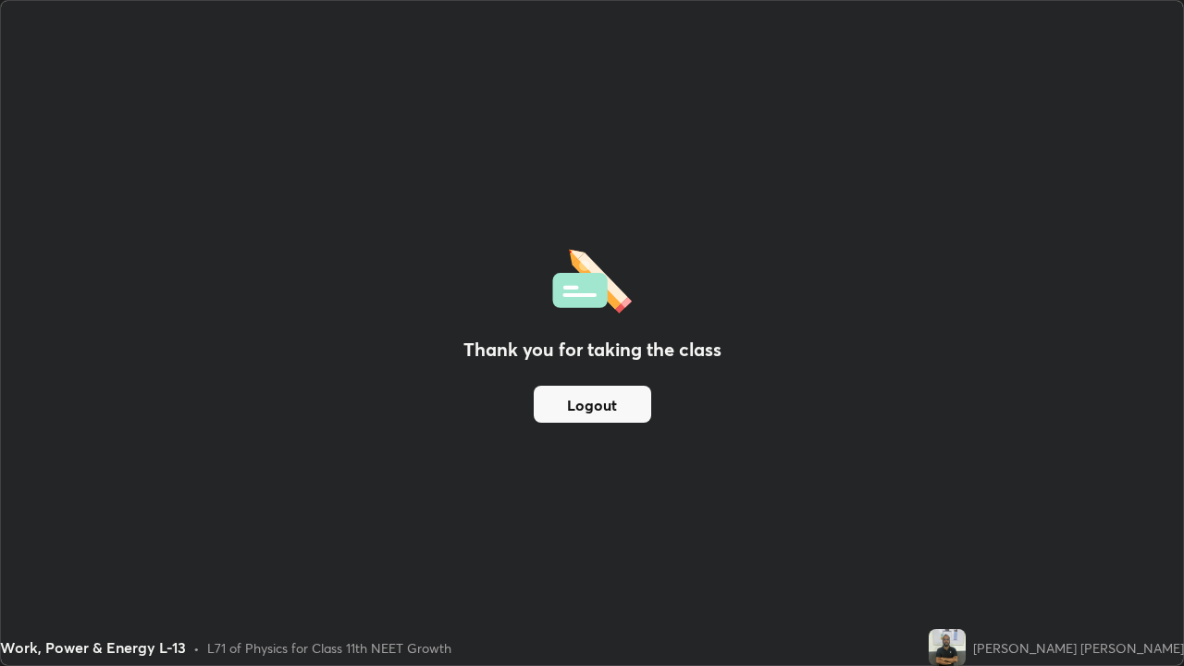
click at [569, 403] on button "Logout" at bounding box center [593, 404] width 118 height 37
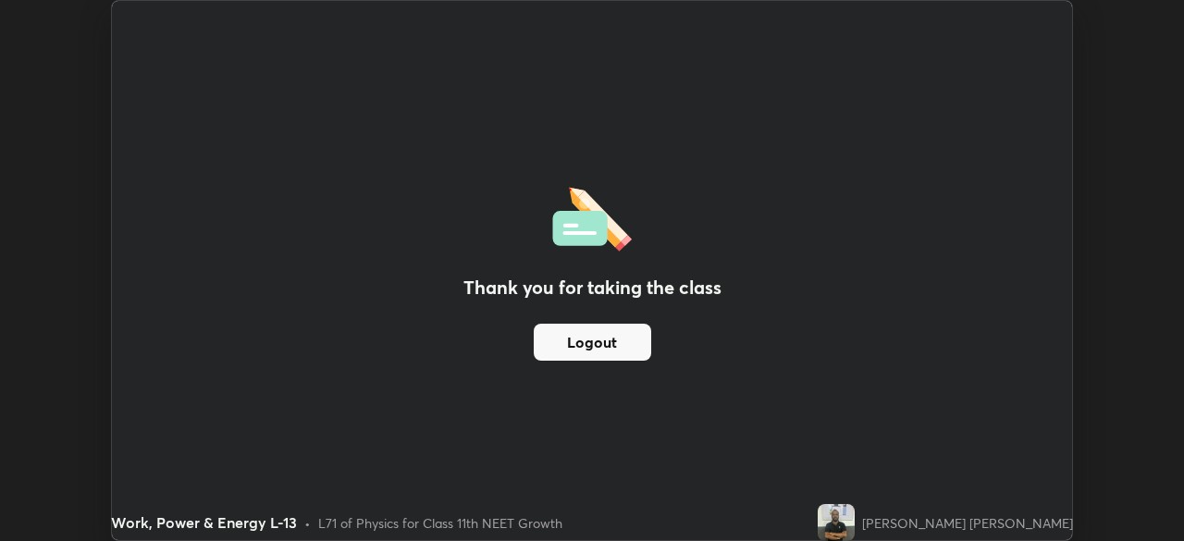
scroll to position [91994, 91351]
